Goal: Task Accomplishment & Management: Manage account settings

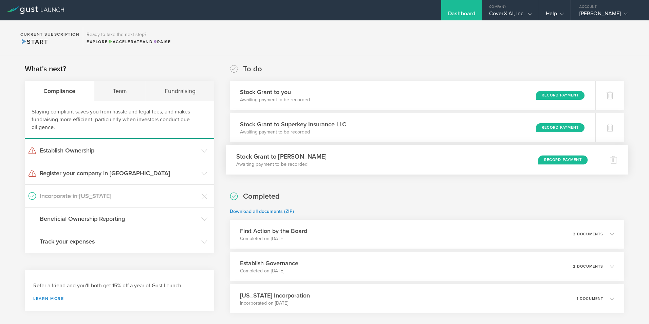
click at [554, 160] on div "Record Payment" at bounding box center [563, 159] width 50 height 9
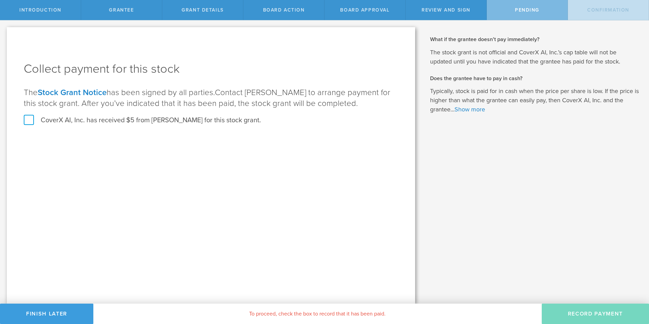
click at [33, 120] on label "CoverX AI, Inc. has received $5 from Justin Smith for this stock grant." at bounding box center [142, 120] width 237 height 9
click at [0, 0] on input "CoverX AI, Inc. has received $5 from Justin Smith for this stock grant." at bounding box center [0, 0] width 0 height 0
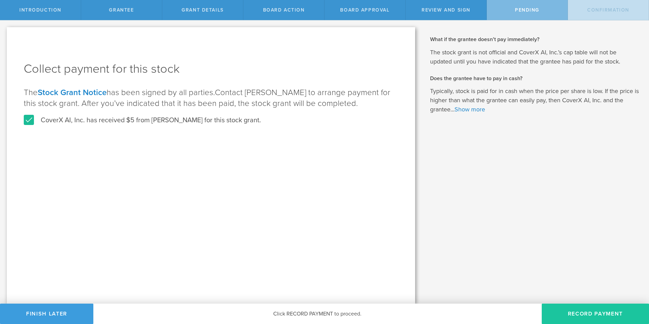
click at [593, 317] on button "Record Payment" at bounding box center [595, 314] width 107 height 20
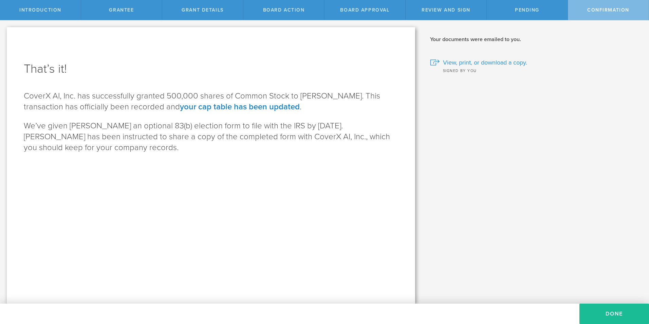
click at [485, 63] on span "View, print, or download a copy." at bounding box center [485, 62] width 84 height 9
click at [607, 312] on button "Done" at bounding box center [615, 314] width 70 height 20
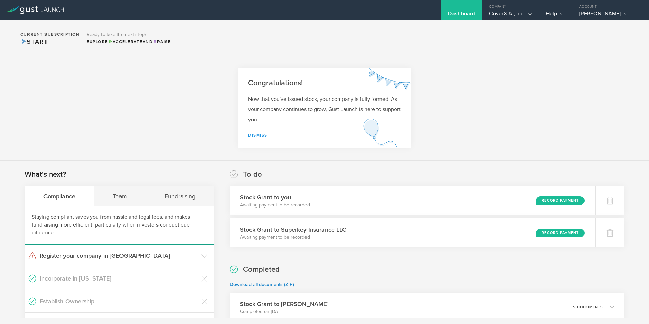
click at [259, 135] on link "Dismiss" at bounding box center [257, 135] width 19 height 5
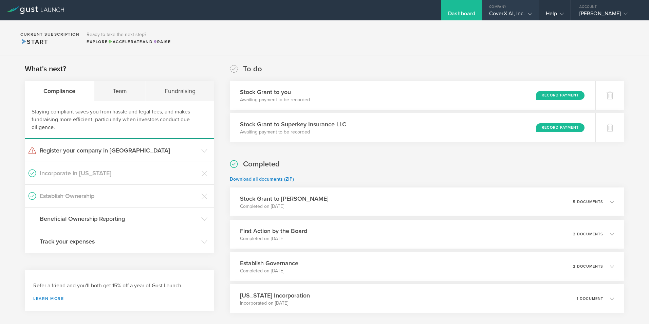
click at [535, 15] on div "CoverX AI, Inc." at bounding box center [510, 15] width 56 height 10
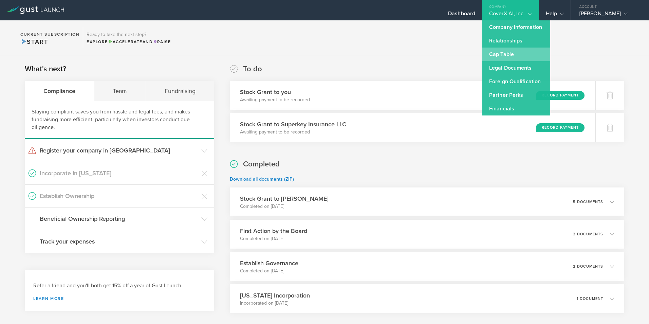
click at [510, 53] on link "Cap Table" at bounding box center [516, 55] width 68 height 14
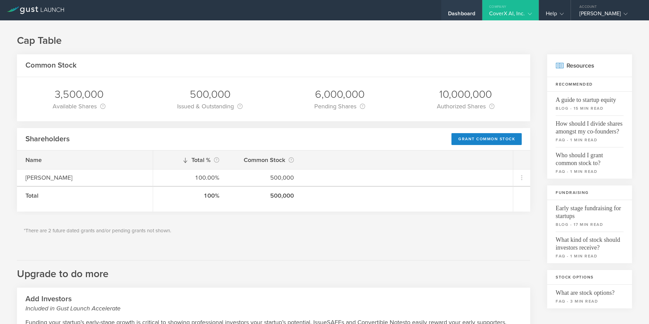
click at [464, 14] on div "Dashboard" at bounding box center [461, 15] width 27 height 10
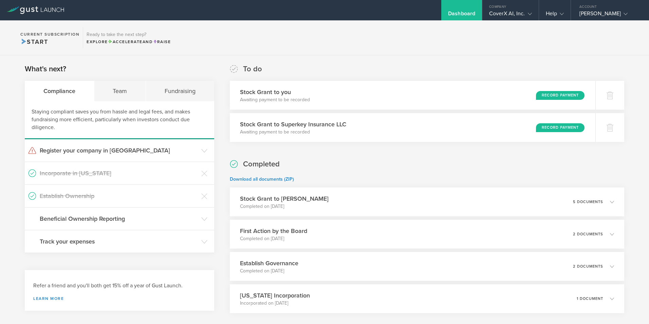
scroll to position [37, 0]
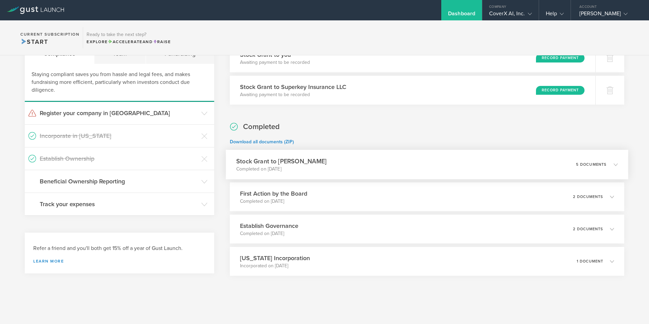
click at [614, 164] on icon at bounding box center [616, 164] width 4 height 4
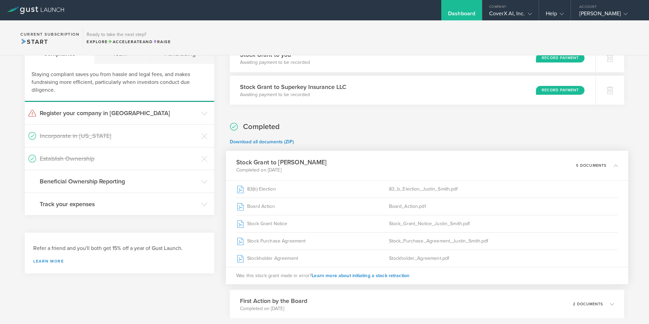
click at [614, 164] on icon at bounding box center [616, 165] width 4 height 4
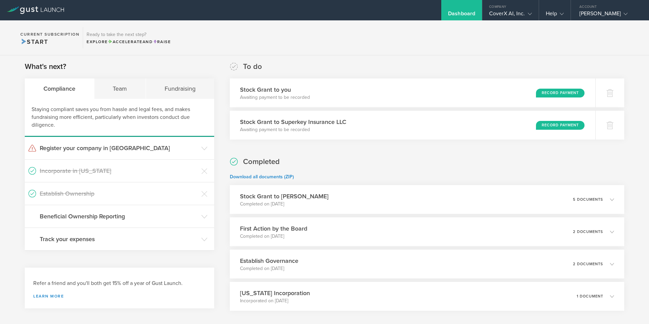
scroll to position [0, 0]
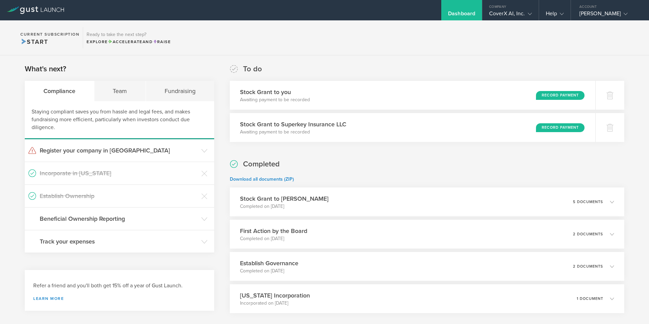
click at [332, 46] on section "Current Subscription Start Ready to take the next step? Explore Accelerate and …" at bounding box center [324, 37] width 649 height 35
click at [624, 14] on icon at bounding box center [626, 14] width 4 height 4
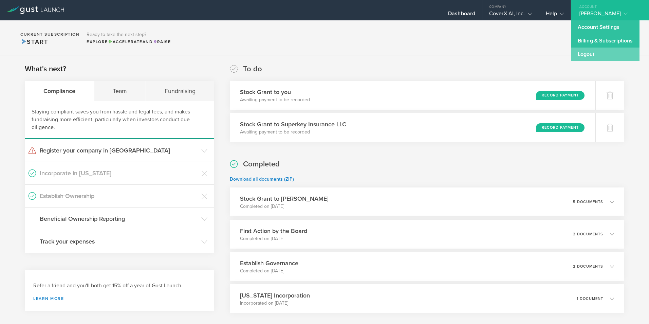
click at [592, 57] on link "Logout" at bounding box center [605, 55] width 69 height 14
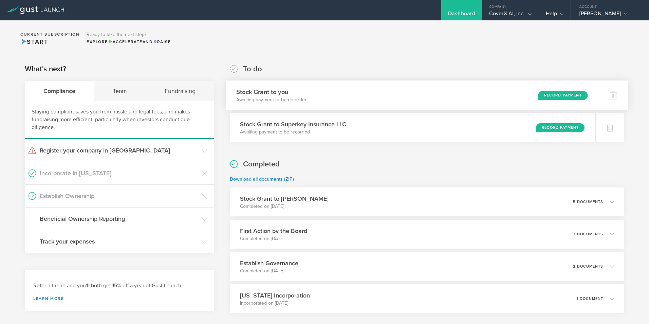
click at [553, 96] on div "Record Payment" at bounding box center [563, 95] width 50 height 9
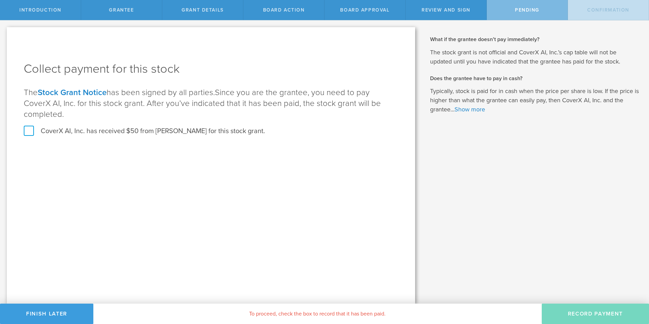
click at [26, 130] on label "CoverX AI, Inc. has received $50 from Joseph I Chase for this stock grant." at bounding box center [144, 131] width 241 height 9
click at [0, 0] on input "CoverX AI, Inc. has received $50 from Joseph I Chase for this stock grant." at bounding box center [0, 0] width 0 height 0
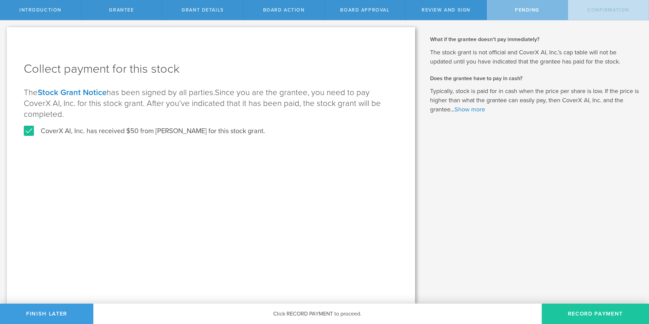
click at [584, 315] on button "Record Payment" at bounding box center [595, 314] width 107 height 20
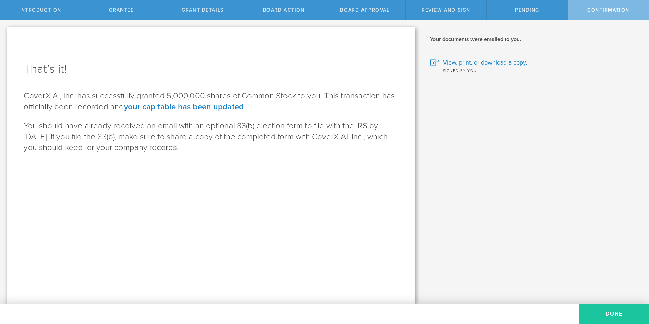
click at [608, 311] on button "Done" at bounding box center [615, 314] width 70 height 20
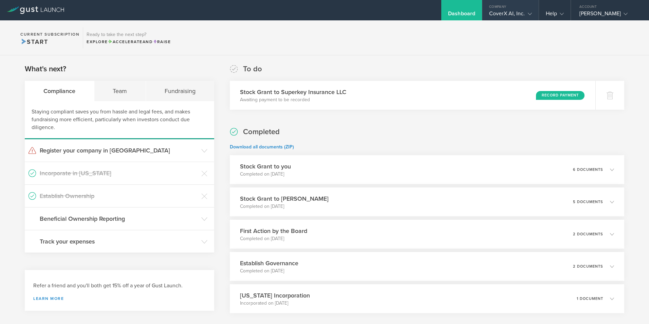
click at [535, 13] on div "CoverX AI, Inc." at bounding box center [510, 15] width 56 height 10
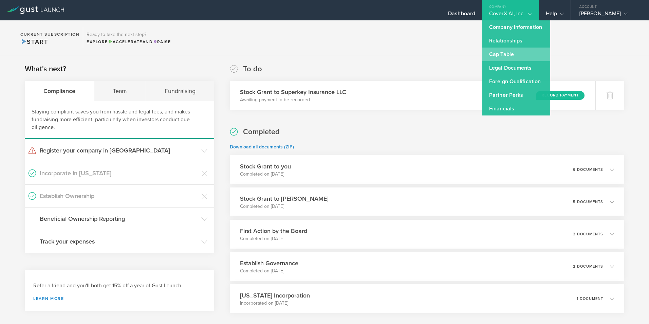
click at [505, 56] on link "Cap Table" at bounding box center [516, 55] width 68 height 14
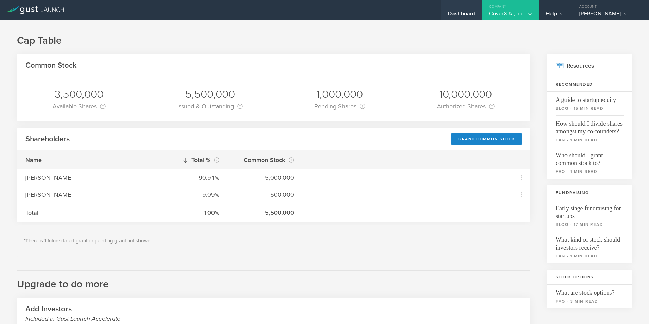
click at [459, 14] on div "Dashboard" at bounding box center [461, 15] width 27 height 10
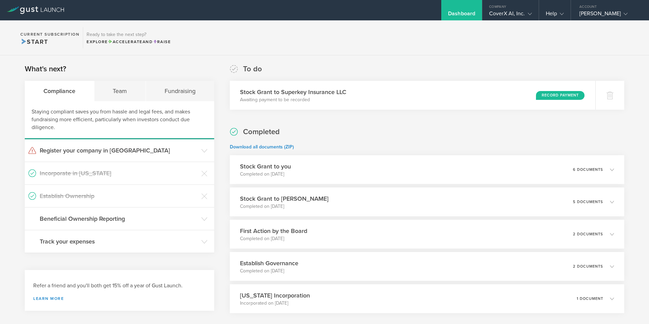
scroll to position [34, 0]
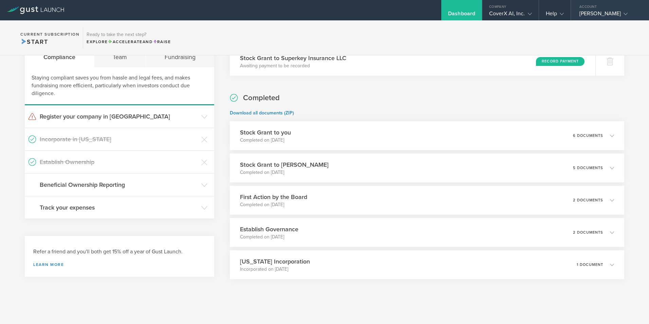
click at [624, 15] on icon at bounding box center [626, 14] width 4 height 4
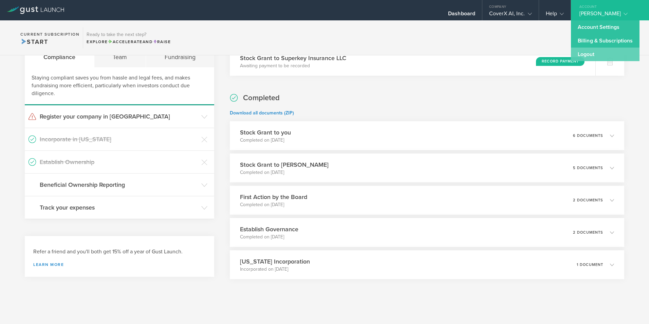
click at [588, 55] on link "Logout" at bounding box center [605, 55] width 69 height 14
